Goal: Book appointment/travel/reservation

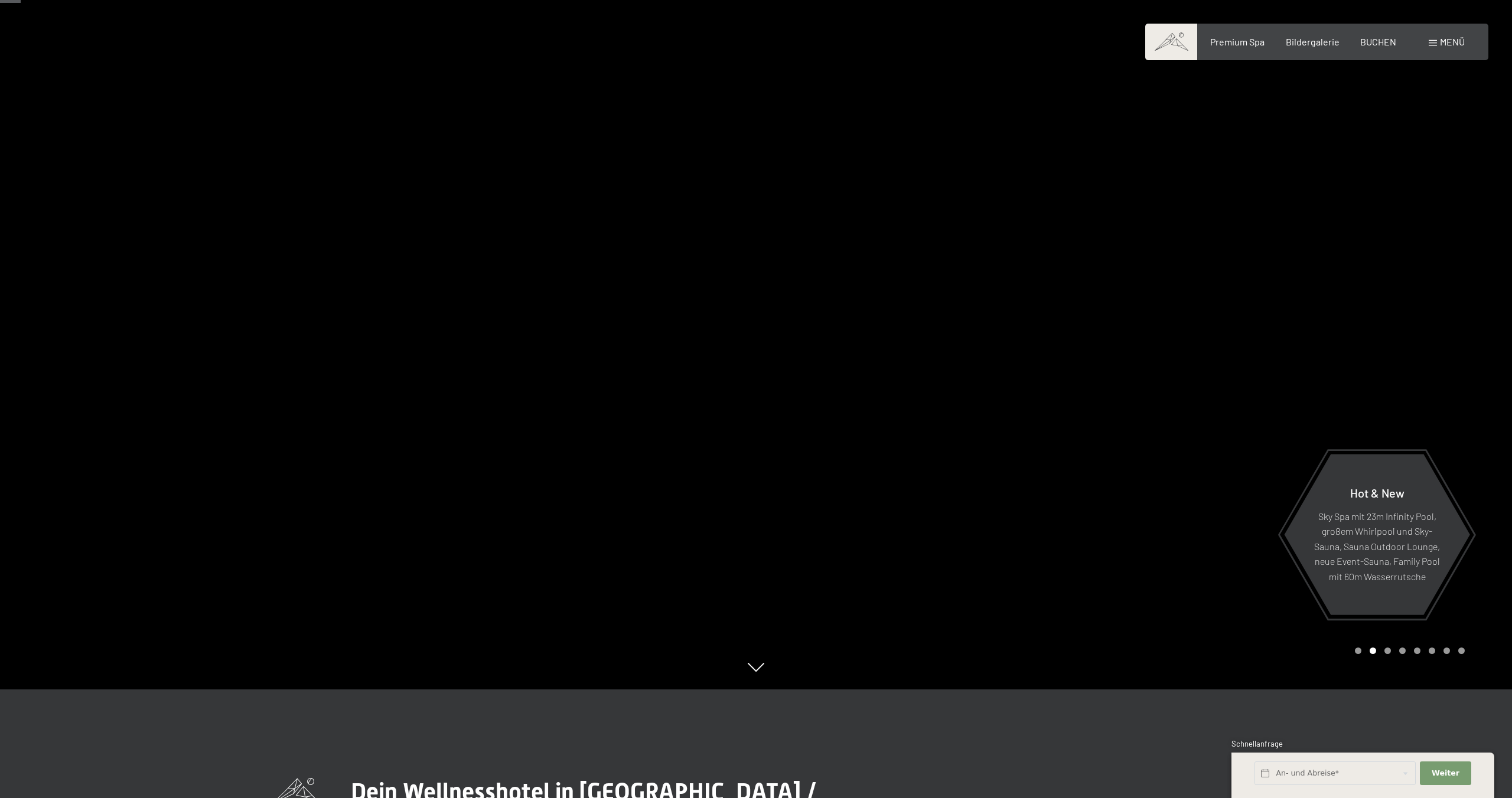
scroll to position [113, 0]
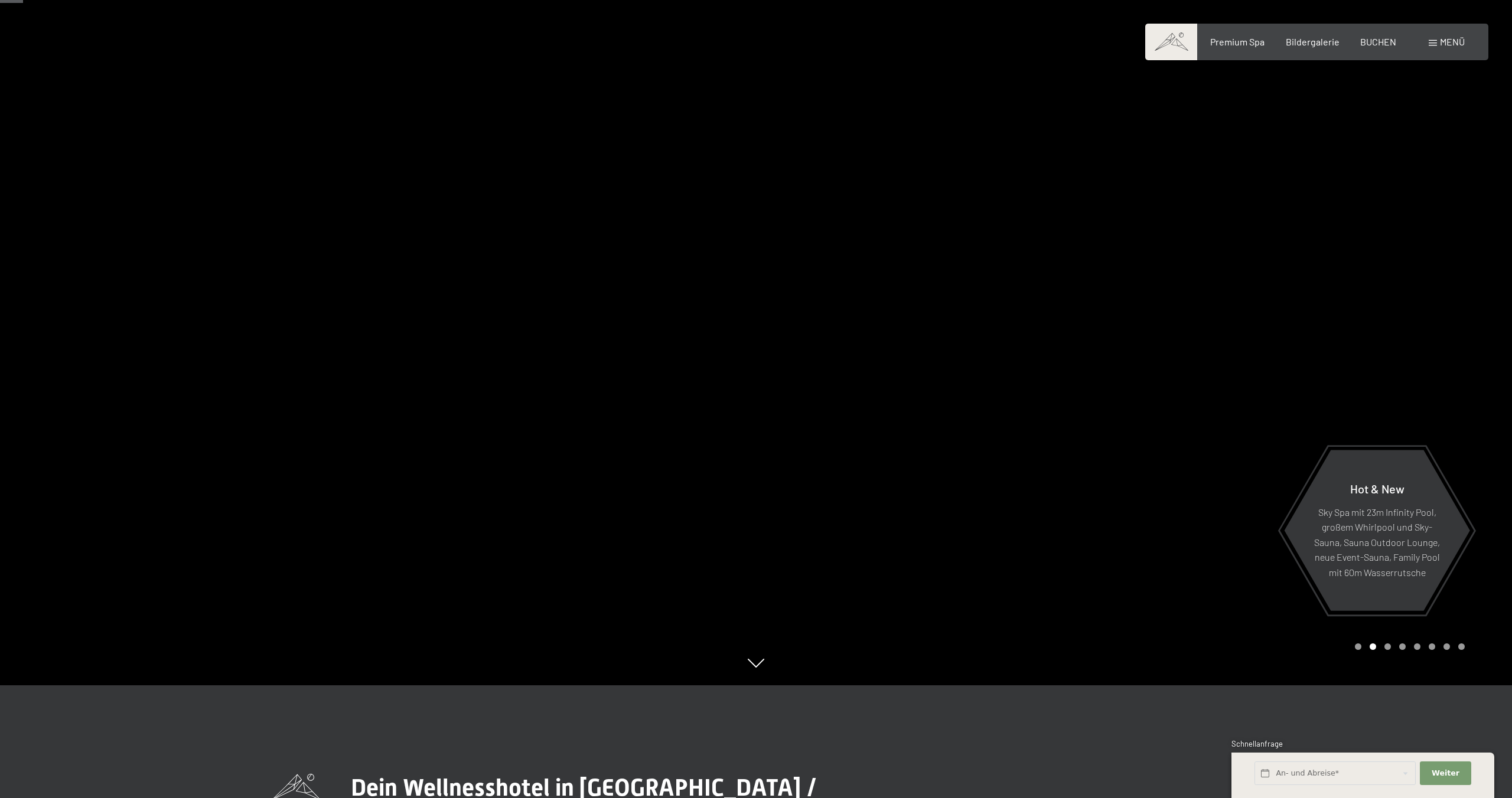
click at [1442, 45] on span "Menü" at bounding box center [1452, 42] width 25 height 11
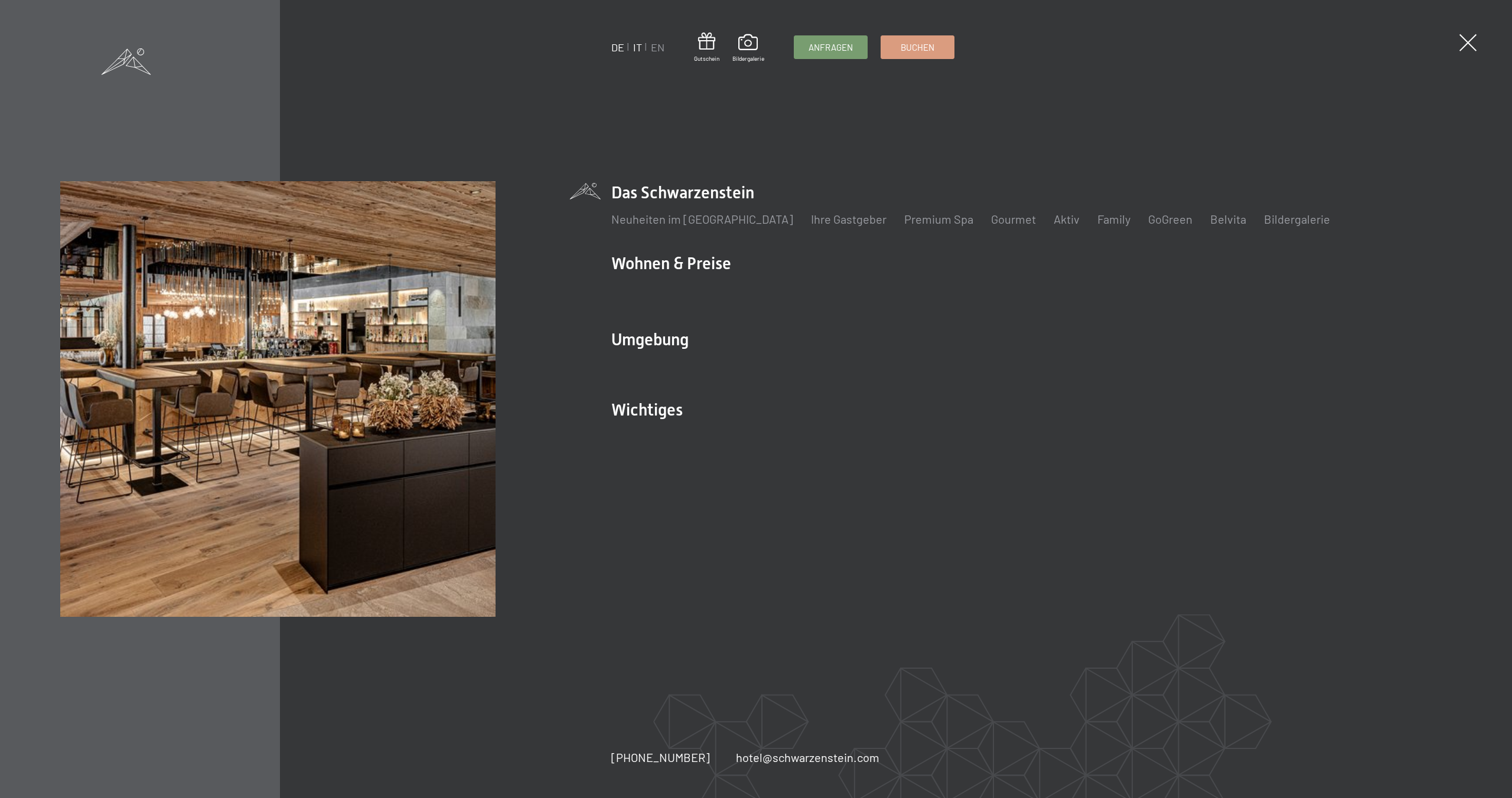
click at [635, 46] on link "IT" at bounding box center [637, 47] width 9 height 13
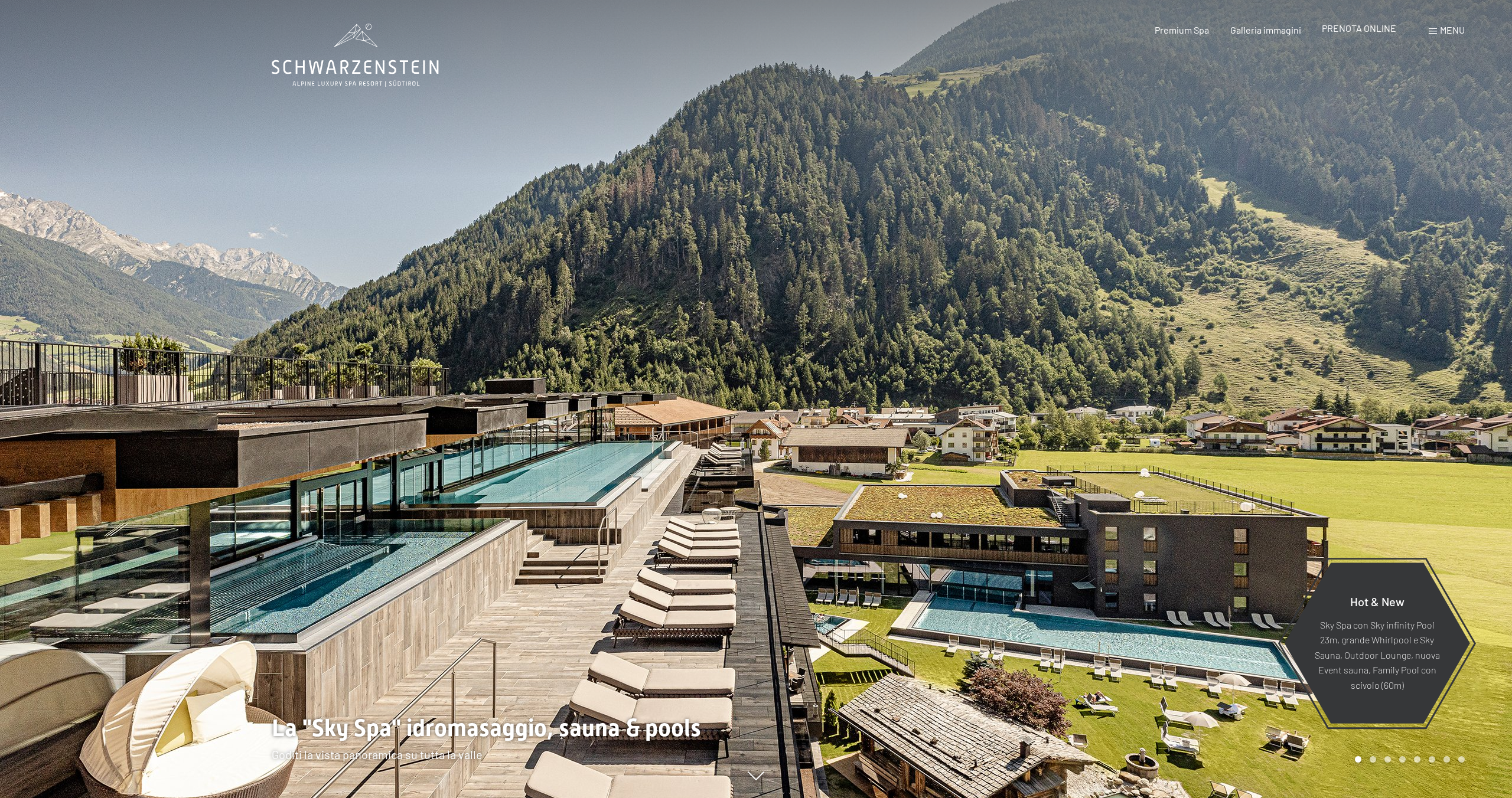
click at [1368, 31] on span "PRENOTA ONLINE" at bounding box center [1359, 28] width 74 height 11
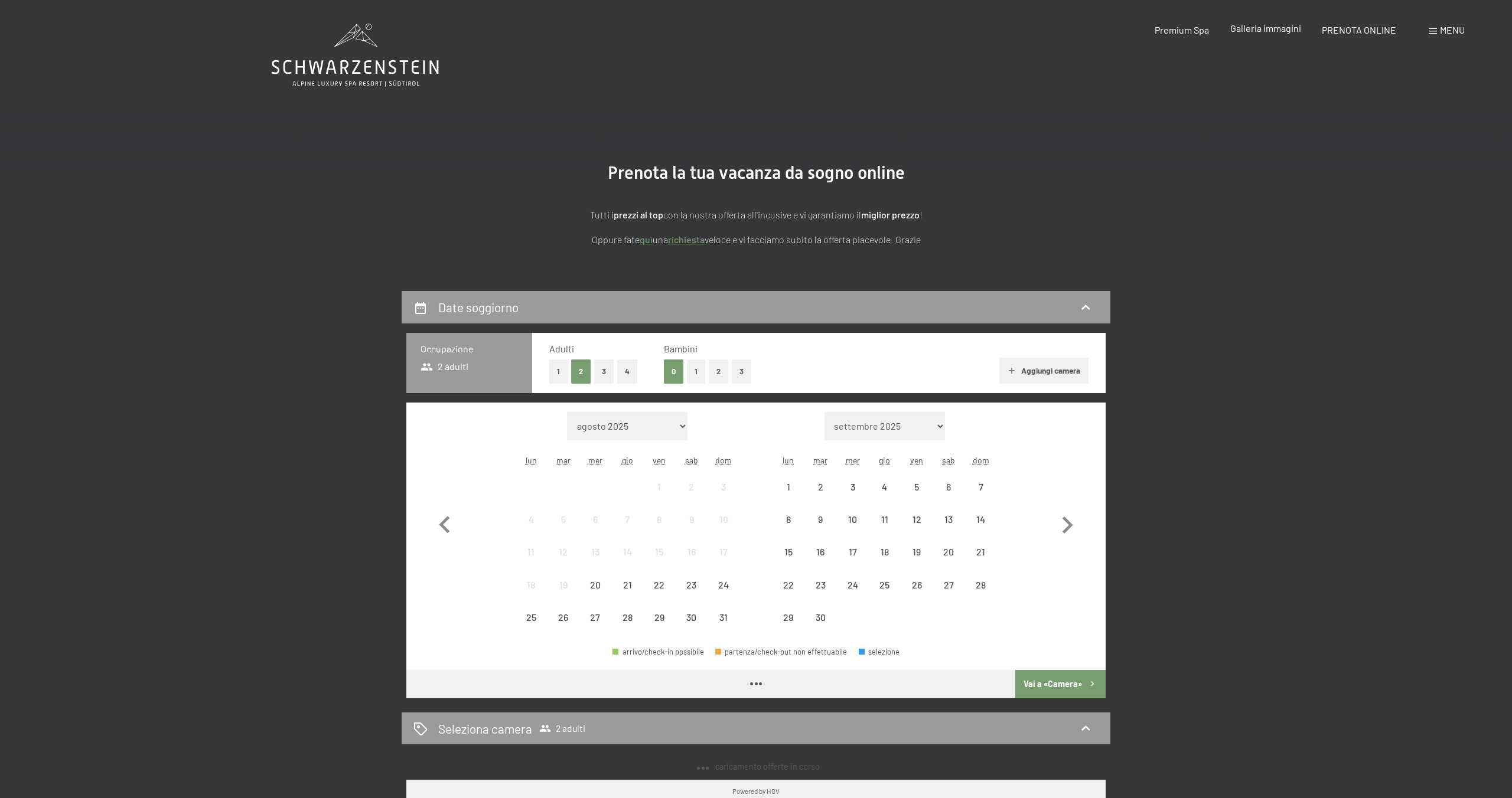
click at [1259, 34] on span "Galleria immagini" at bounding box center [1266, 28] width 71 height 11
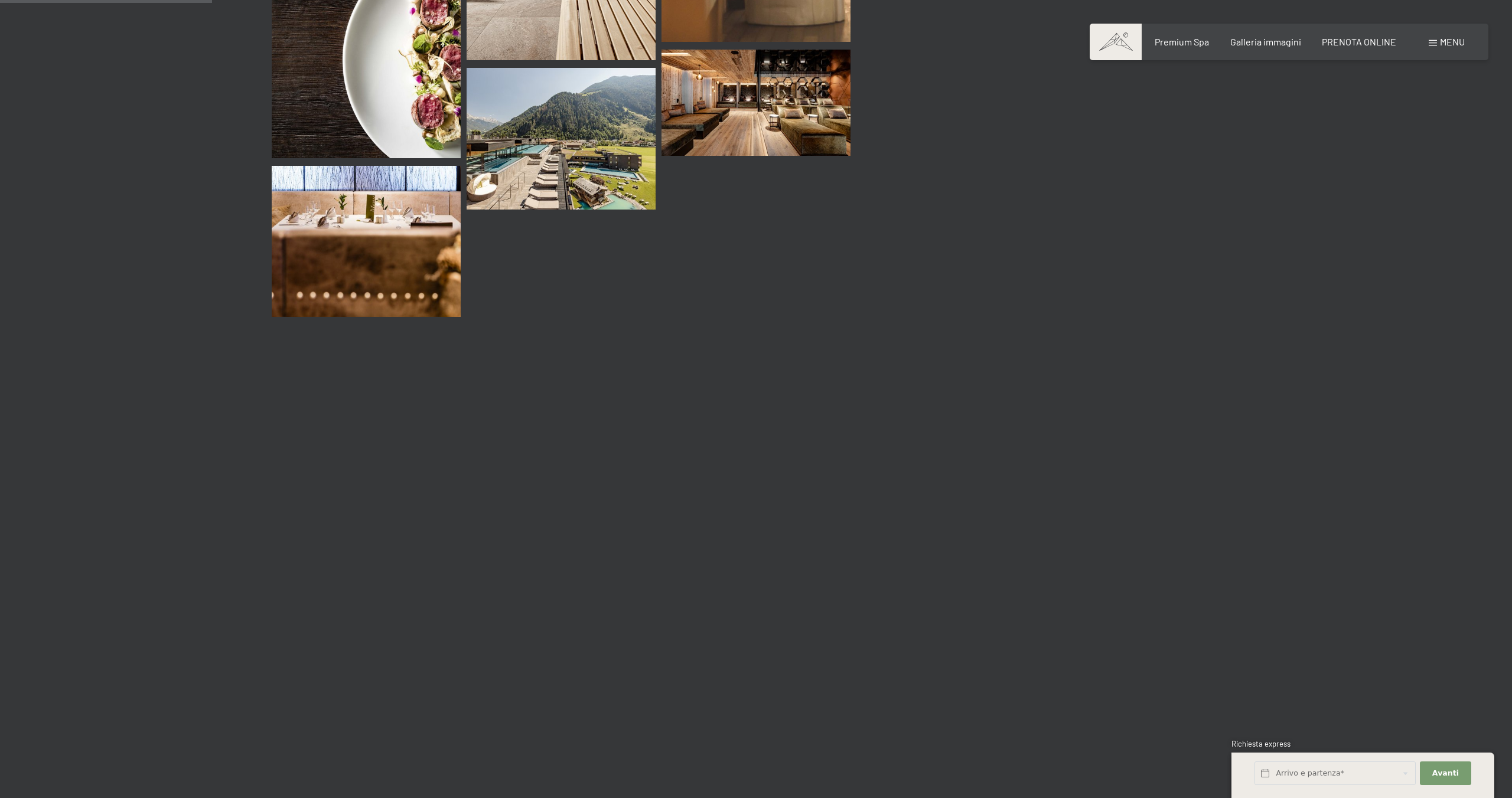
scroll to position [2066, 0]
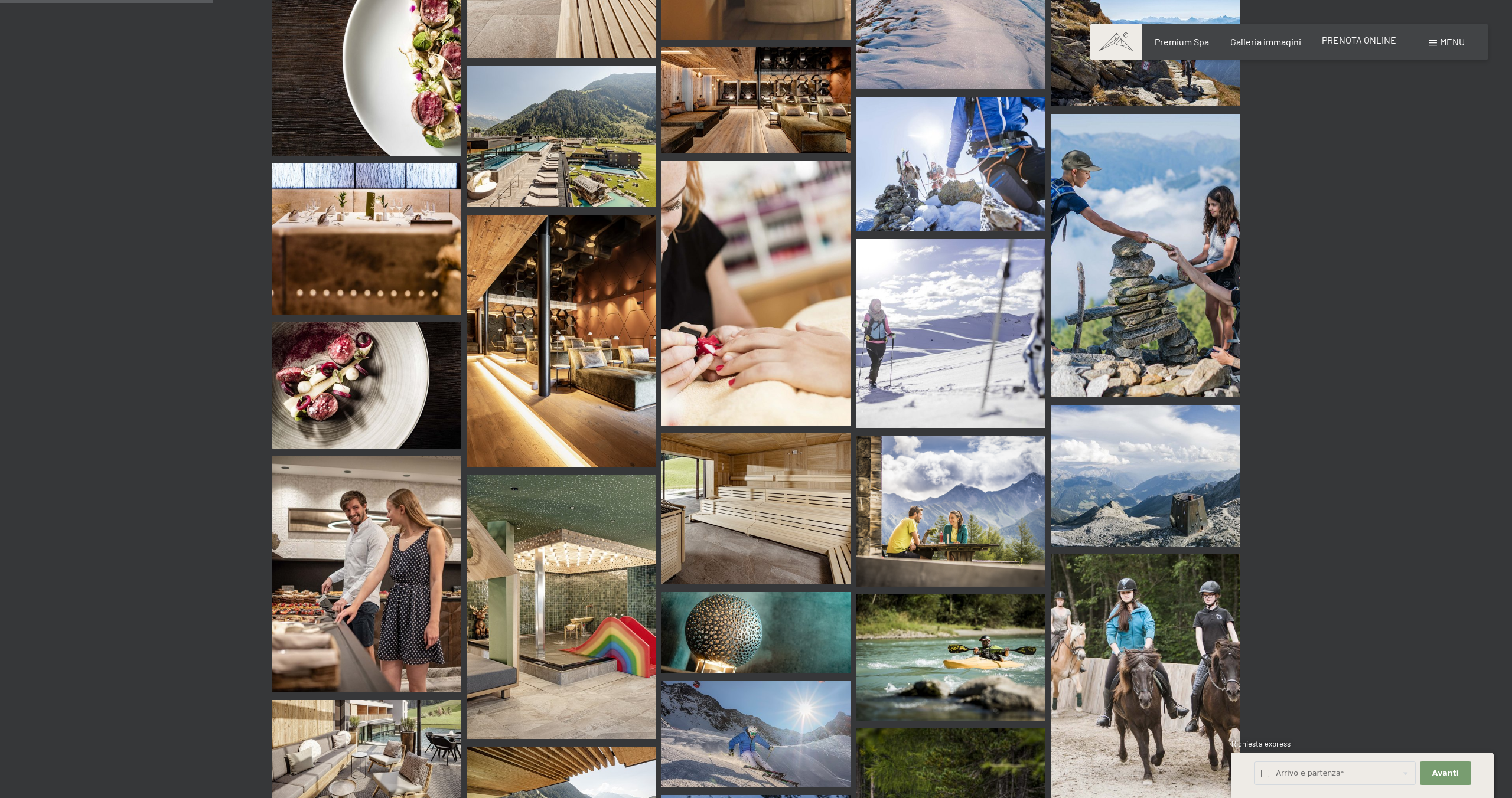
click at [1344, 46] on div "PRENOTA ONLINE" at bounding box center [1359, 40] width 74 height 13
click at [1351, 39] on span "PRENOTA ONLINE" at bounding box center [1359, 40] width 74 height 11
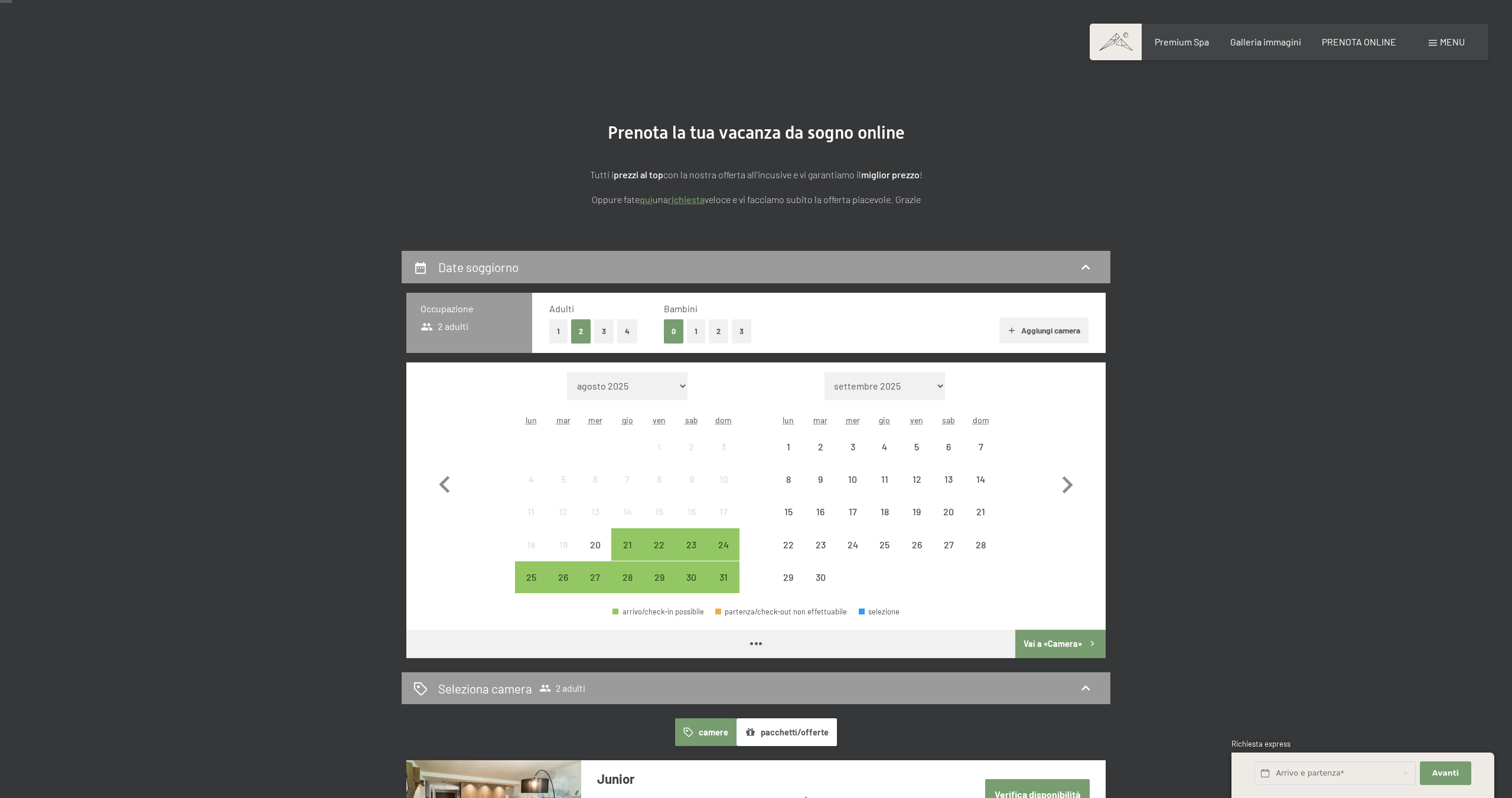
scroll to position [49, 0]
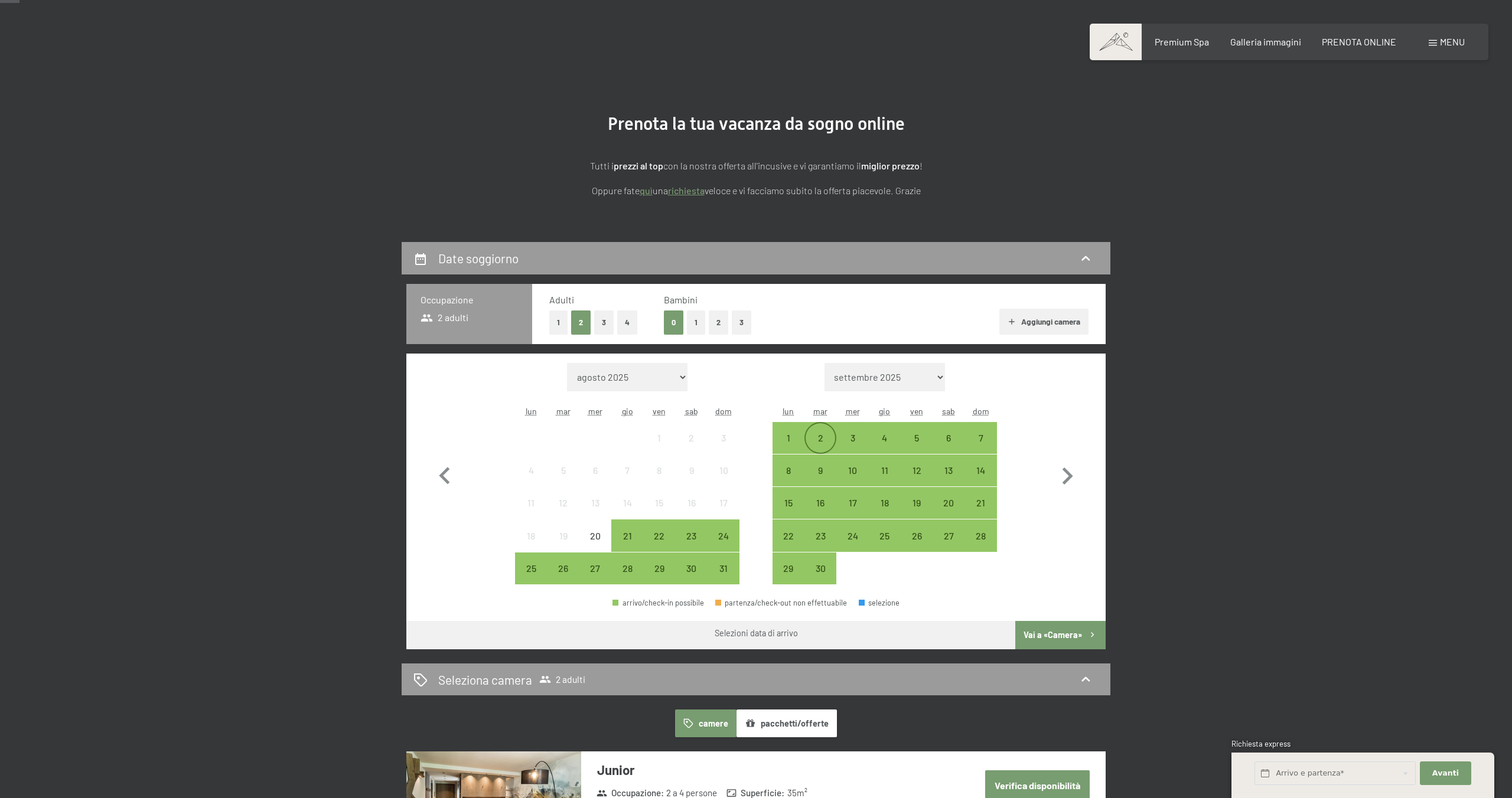
click at [831, 435] on div "2" at bounding box center [820, 448] width 29 height 29
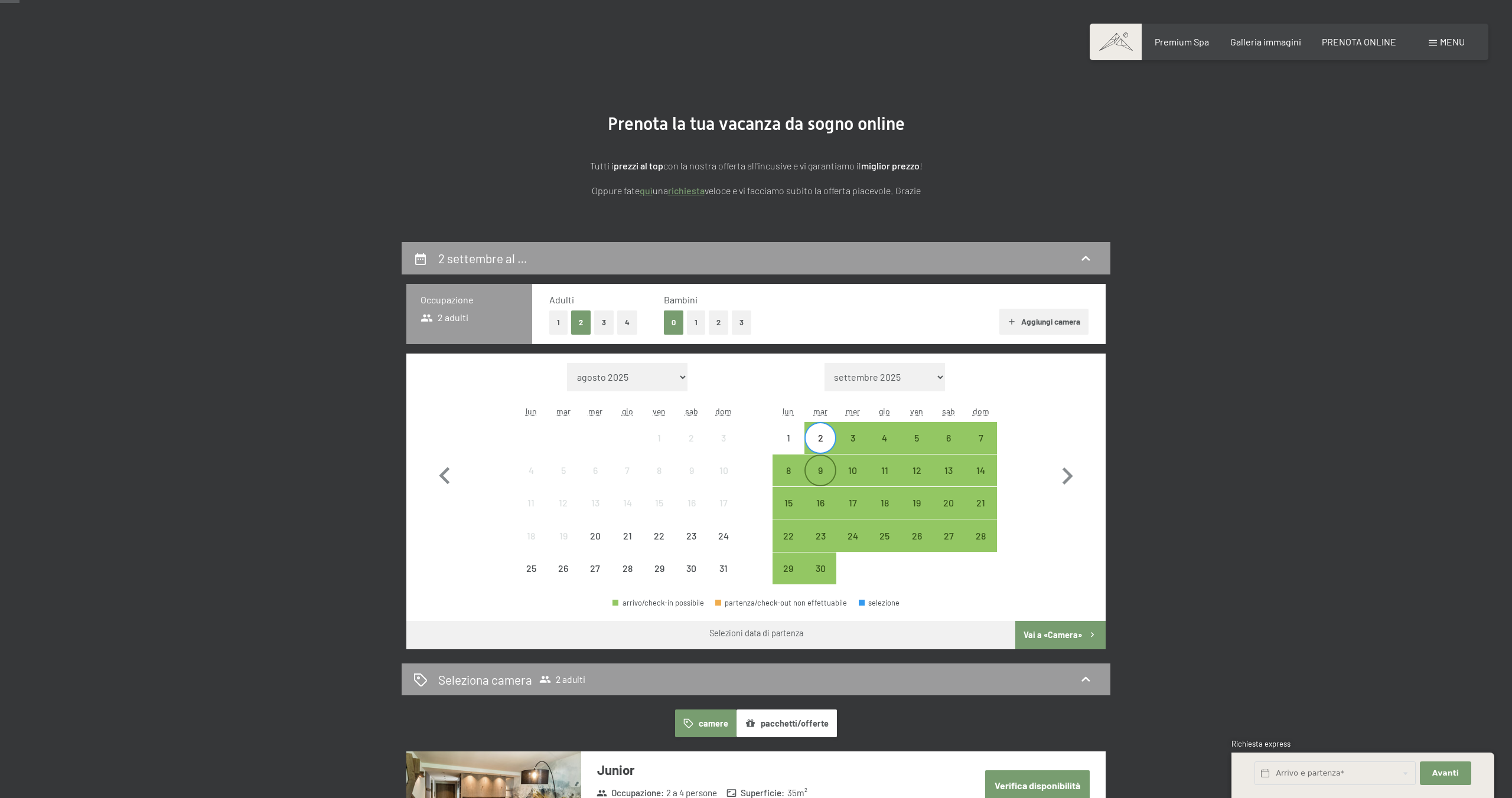
click at [820, 459] on div "9" at bounding box center [820, 470] width 29 height 29
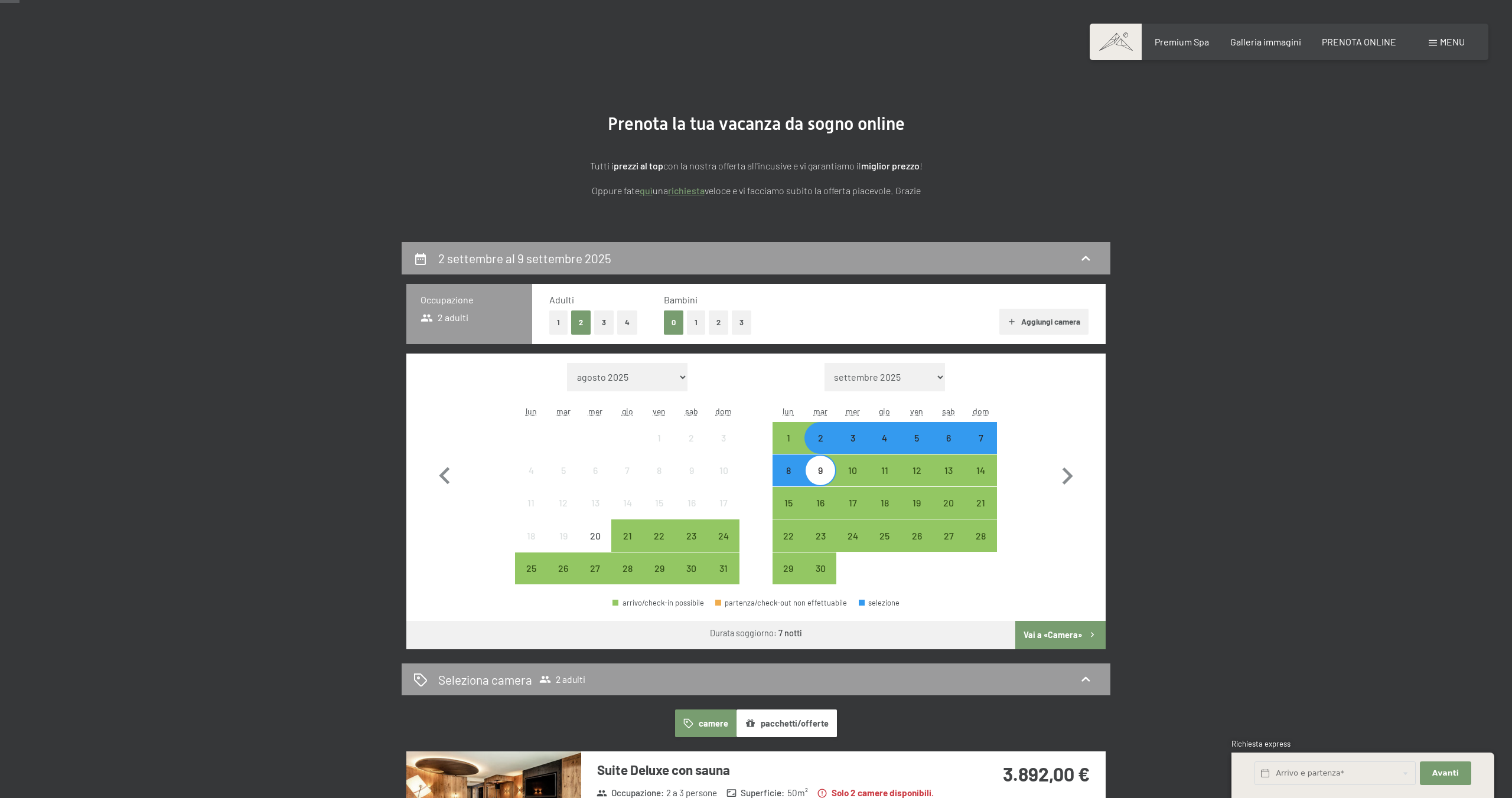
click at [632, 320] on button "4" at bounding box center [627, 322] width 20 height 24
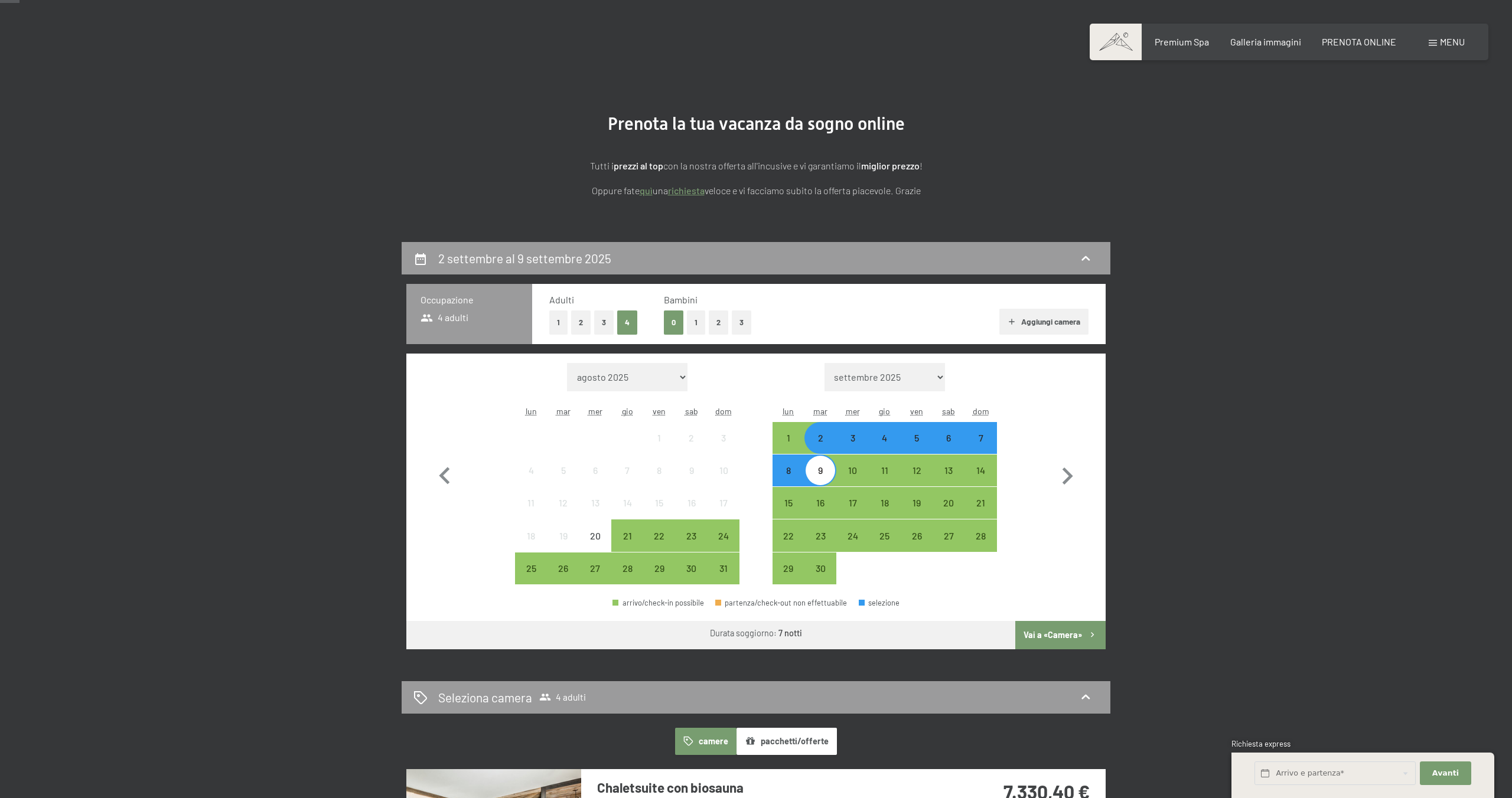
click at [1096, 640] on icon "button" at bounding box center [1092, 635] width 10 height 10
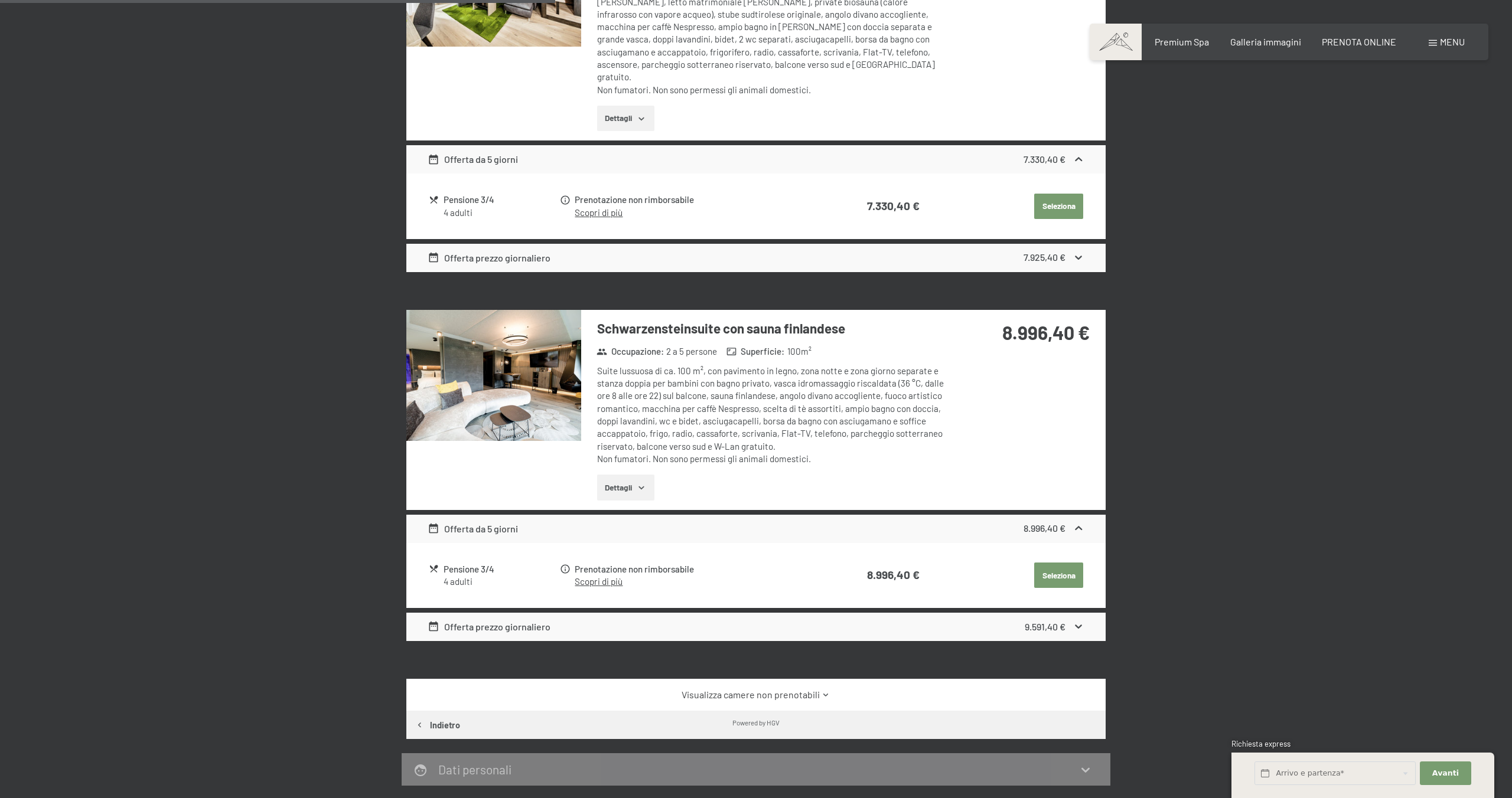
scroll to position [511, 0]
